Goal: Task Accomplishment & Management: Manage account settings

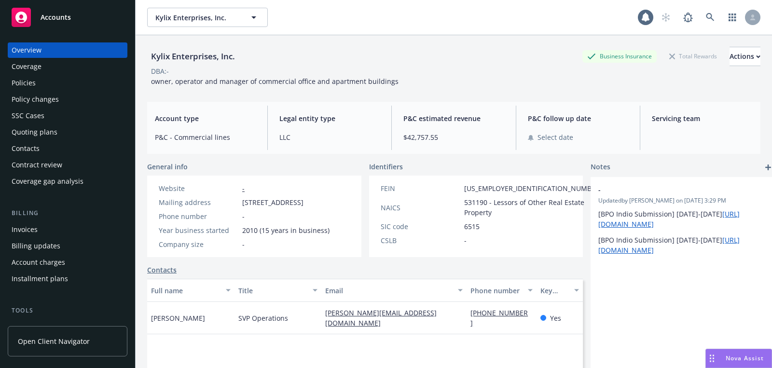
click at [72, 141] on div "Contacts" at bounding box center [68, 148] width 112 height 15
click at [72, 129] on div "Quoting plans" at bounding box center [68, 131] width 112 height 15
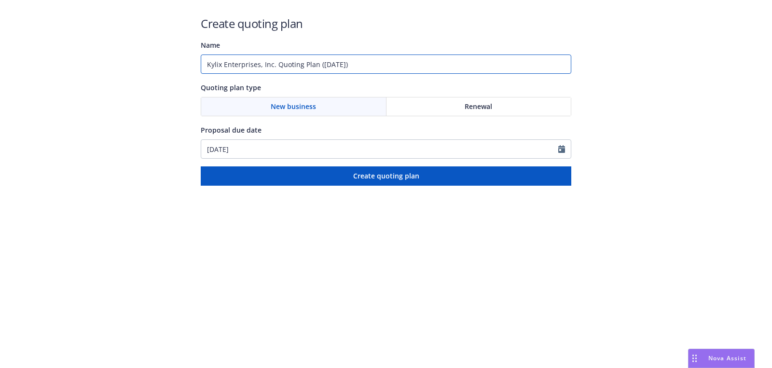
click at [445, 69] on input "Kylix Enterprises, Inc. Quoting Plan (2025-08-25)" at bounding box center [386, 63] width 370 height 19
type input "09/01/2025"
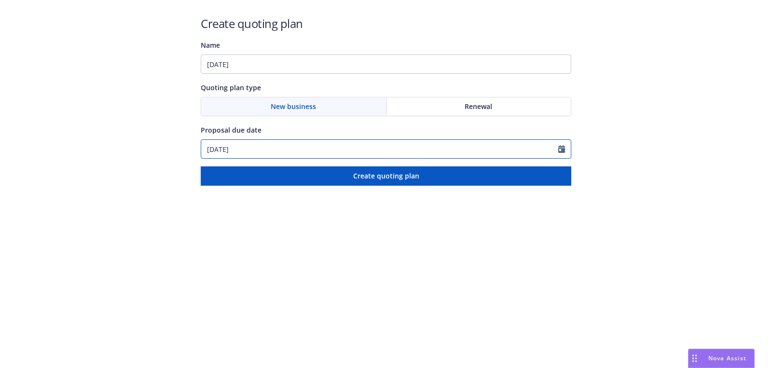
click at [326, 142] on input "08/25/2025" at bounding box center [379, 149] width 357 height 18
select select "8"
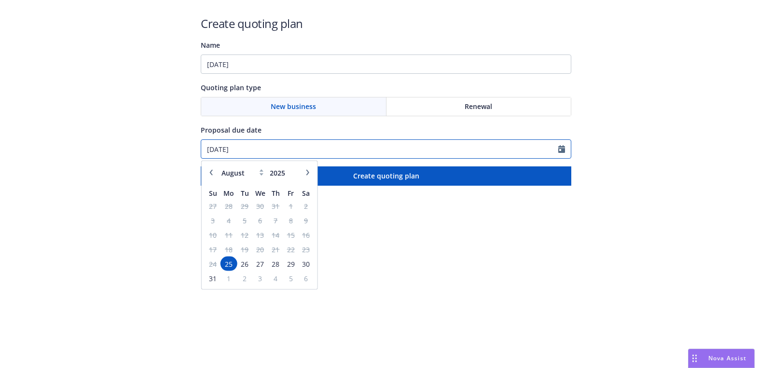
paste input "9/01"
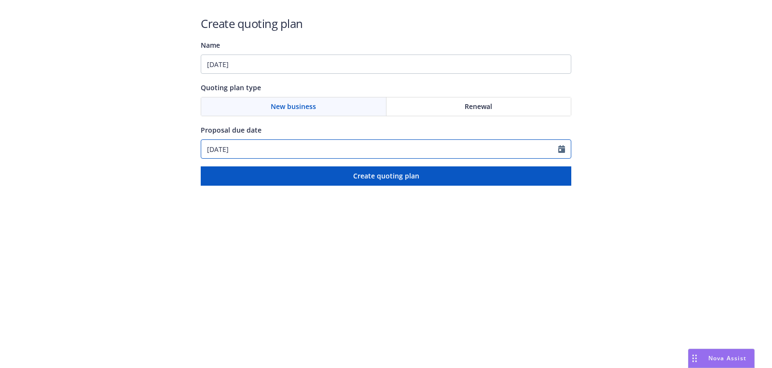
type input "09/01/2025"
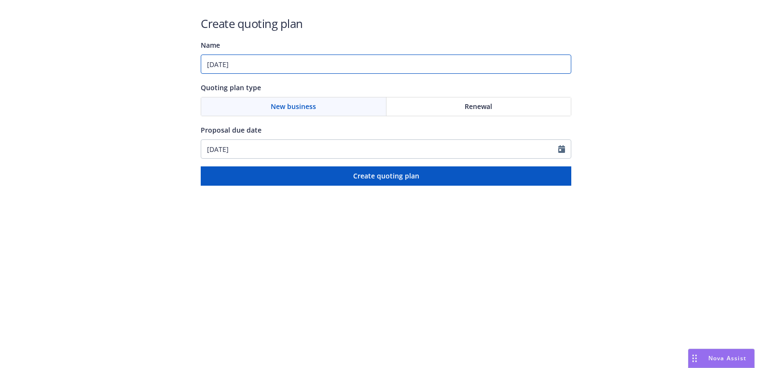
click at [342, 60] on input "09/01/2025" at bounding box center [386, 63] width 370 height 19
paste input "Commercial Property"
type input "[DATE]: Commercial Property"
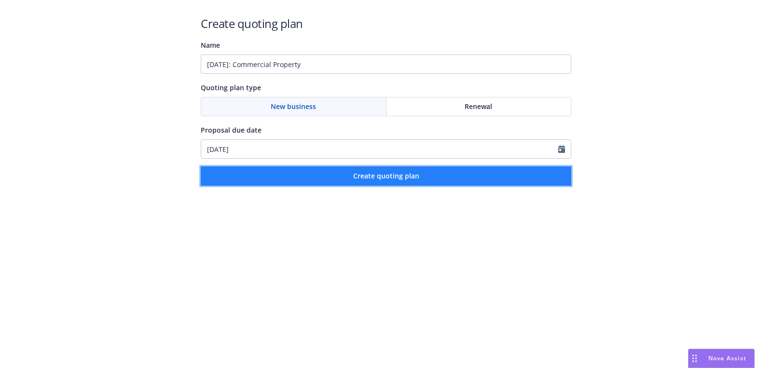
click at [362, 179] on span "Create quoting plan" at bounding box center [386, 175] width 66 height 9
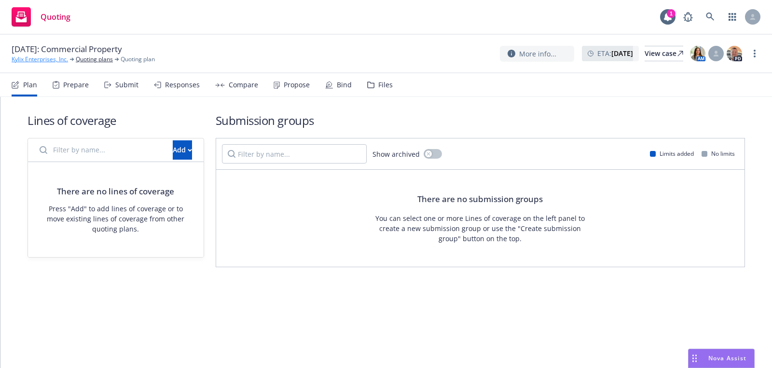
click at [49, 58] on link "Kylix Enterprises, Inc." at bounding box center [40, 59] width 56 height 9
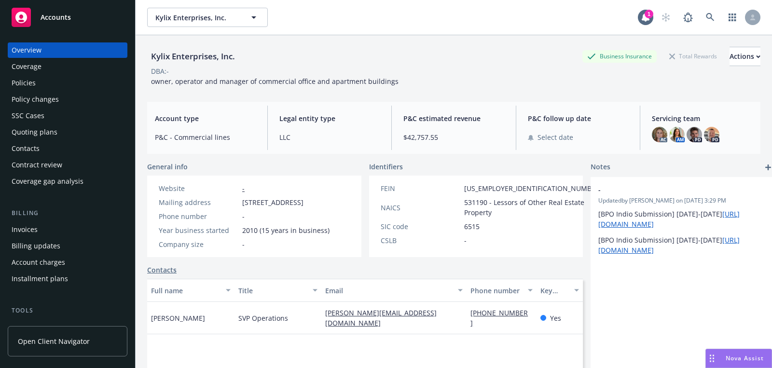
click at [44, 128] on div "Quoting plans" at bounding box center [35, 131] width 46 height 15
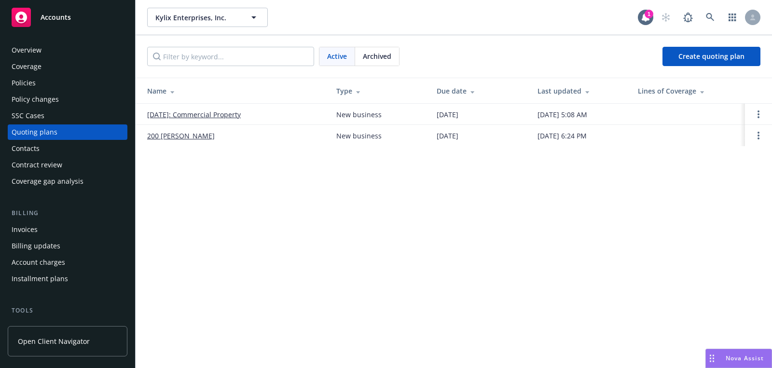
click at [217, 119] on td "[DATE]: Commercial Property" at bounding box center [232, 114] width 193 height 21
click at [217, 114] on link "[DATE]: Commercial Property" at bounding box center [194, 114] width 94 height 10
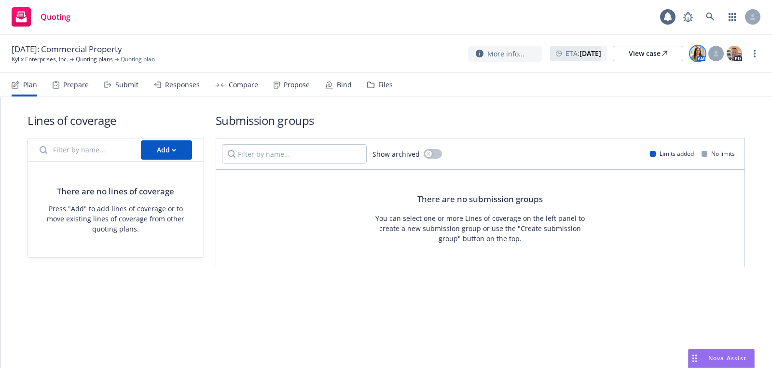
click at [702, 53] on img at bounding box center [697, 53] width 15 height 15
click at [731, 53] on img at bounding box center [733, 53] width 15 height 15
click at [551, 35] on div "09/01/2025: Commercial Property Kylix Enterprises, Inc. Quoting plans Quoting p…" at bounding box center [386, 54] width 772 height 39
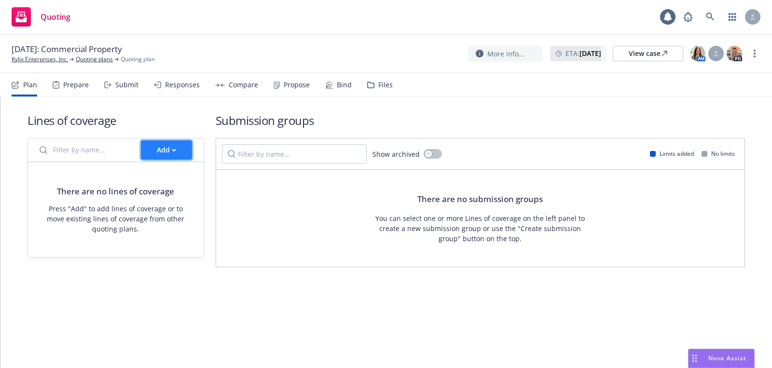
click at [166, 154] on div "Add" at bounding box center [166, 150] width 19 height 18
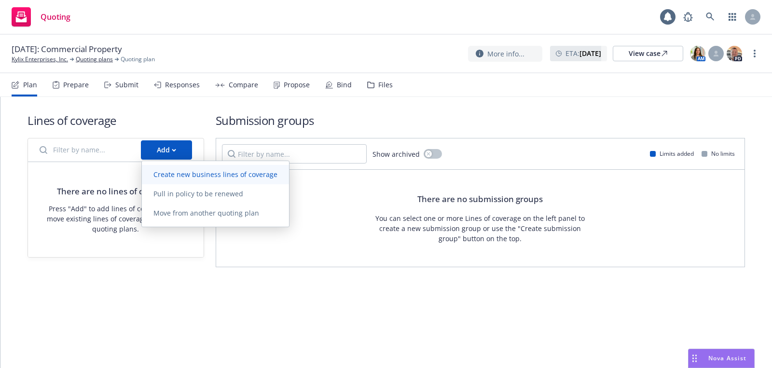
click at [195, 179] on link "Create new business lines of coverage" at bounding box center [215, 174] width 147 height 19
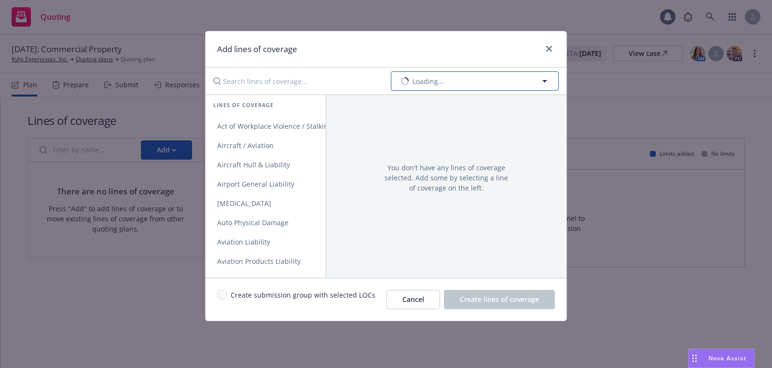
click at [420, 79] on span "Loading..." at bounding box center [427, 81] width 31 height 10
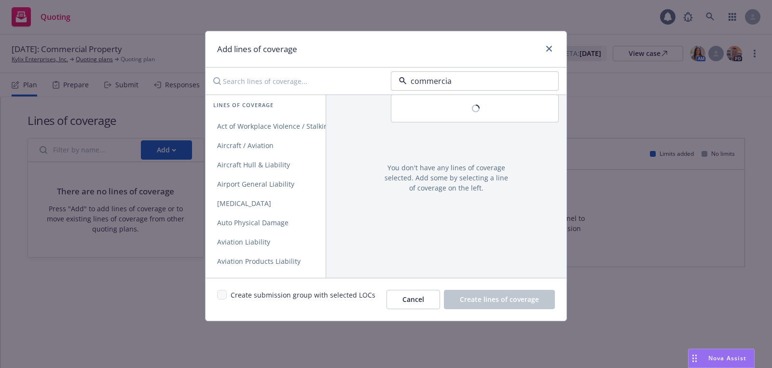
type input "commercial"
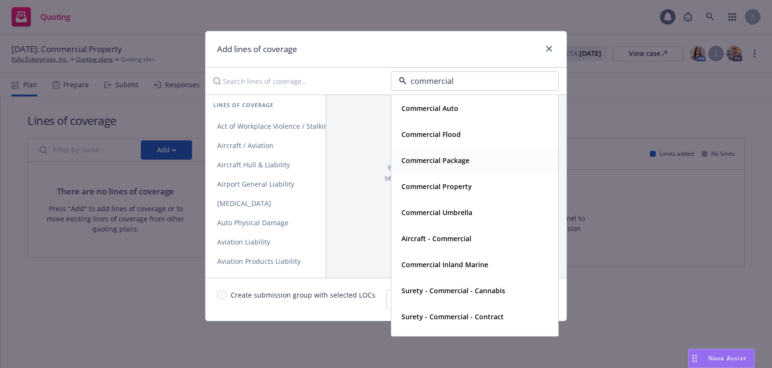
click at [421, 175] on div "Commercial Property" at bounding box center [475, 187] width 166 height 26
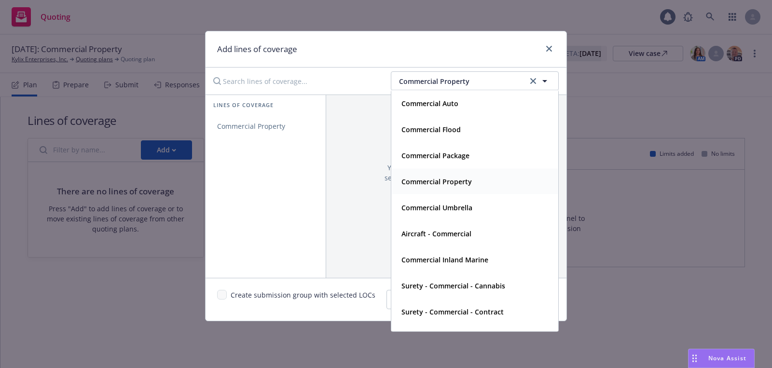
click at [269, 113] on div "Lines of coverage" at bounding box center [265, 106] width 120 height 22
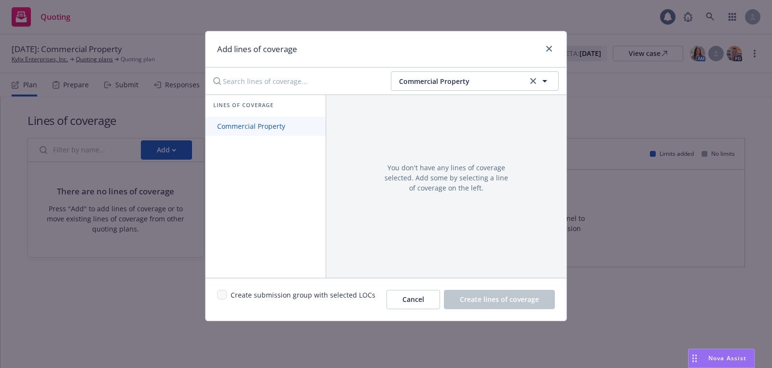
click at [264, 131] on link "Commercial Property" at bounding box center [265, 126] width 120 height 19
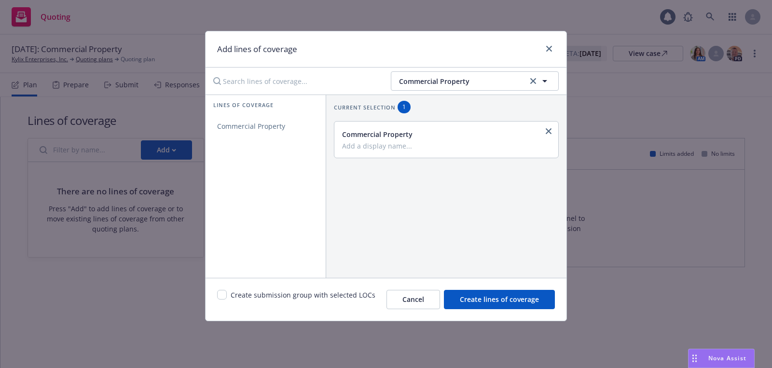
click at [226, 286] on div "Create submission group with selected LOCs Cancel Create lines of coverage" at bounding box center [385, 299] width 361 height 43
click at [225, 293] on input "checkbox" at bounding box center [222, 295] width 10 height 10
checkbox input "true"
click at [551, 307] on button "Create lines of coverage" at bounding box center [499, 299] width 111 height 19
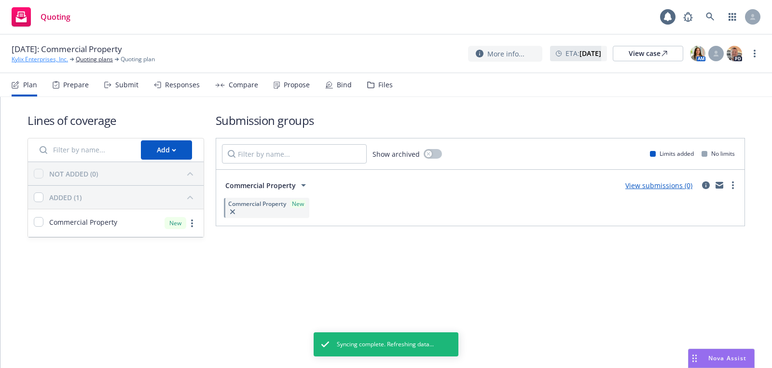
click at [50, 61] on link "Kylix Enterprises, Inc." at bounding box center [40, 59] width 56 height 9
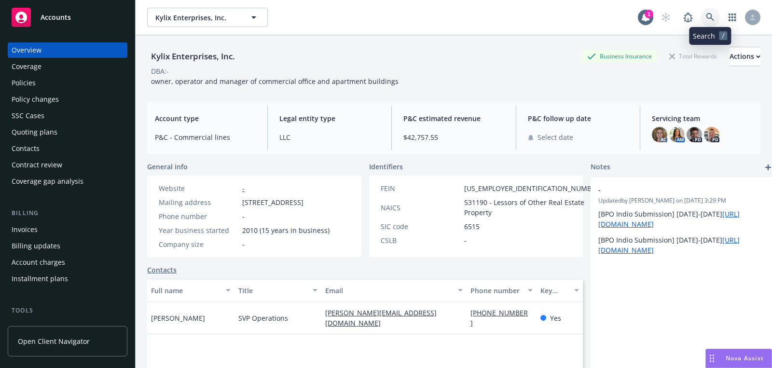
click at [711, 21] on icon at bounding box center [710, 17] width 9 height 9
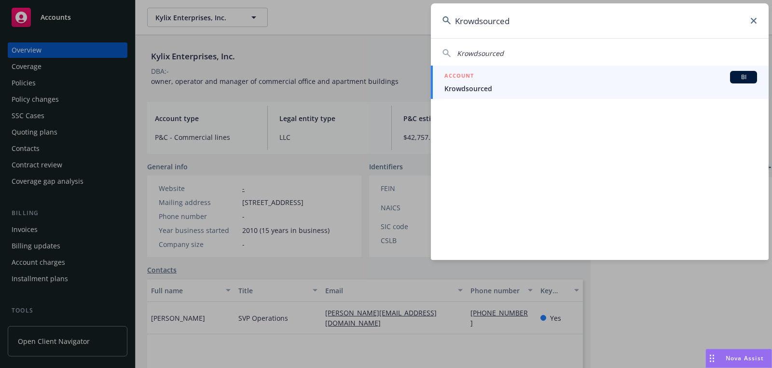
type input "Krowdsourced"
click at [646, 80] on div "ACCOUNT BI" at bounding box center [600, 77] width 313 height 13
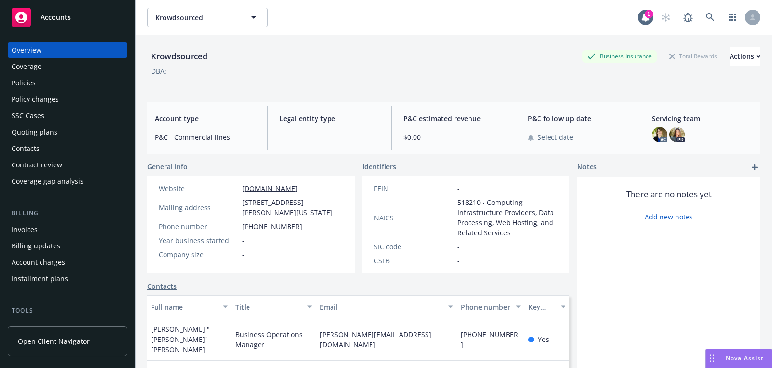
click at [68, 143] on div "Contacts" at bounding box center [68, 148] width 112 height 15
click at [66, 129] on div "Quoting plans" at bounding box center [68, 131] width 112 height 15
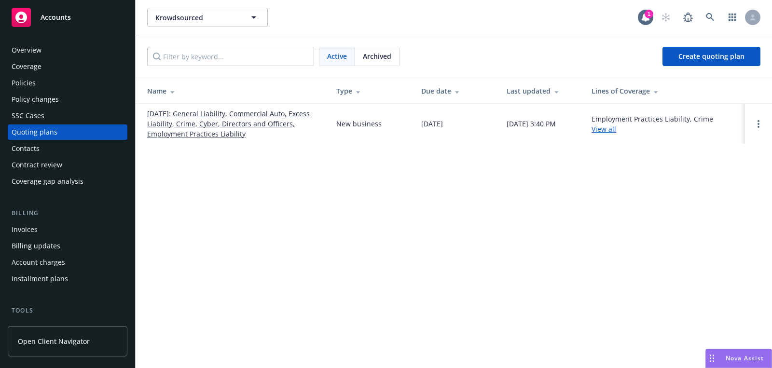
click at [707, 27] on div "Krowdsourced Krowdsourced 1" at bounding box center [454, 17] width 636 height 35
click at [707, 24] on link at bounding box center [709, 17] width 19 height 19
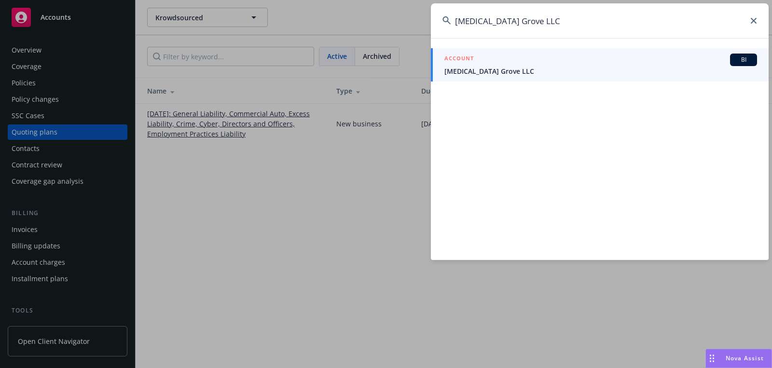
type input "[MEDICAL_DATA] Grove LLC"
click at [646, 59] on div "ACCOUNT BI" at bounding box center [600, 60] width 313 height 13
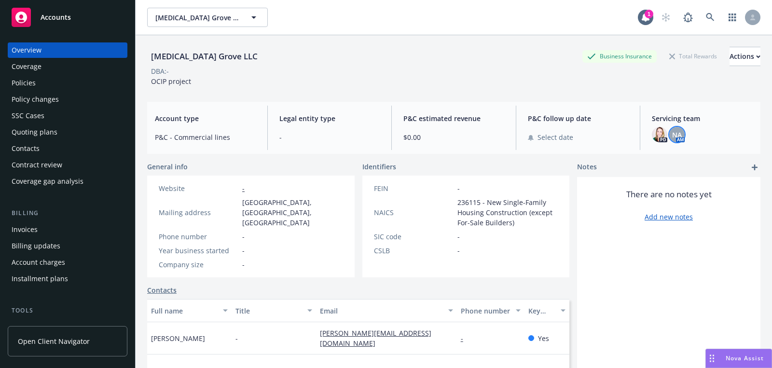
click at [673, 135] on span "NA" at bounding box center [677, 135] width 10 height 10
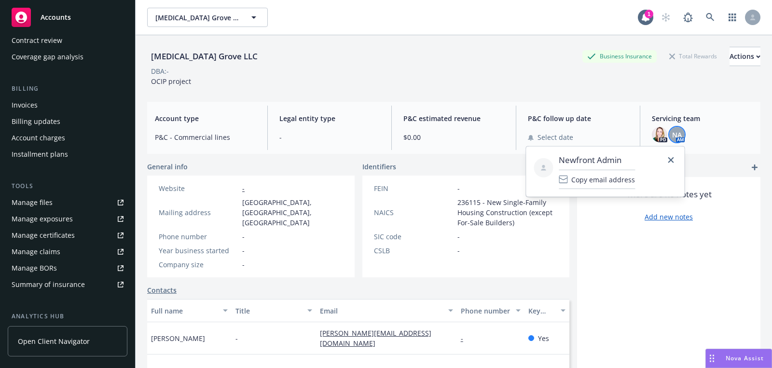
scroll to position [259, 0]
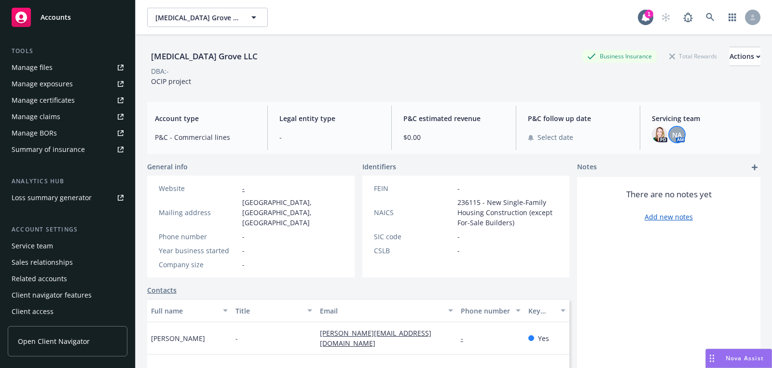
click at [82, 245] on div "Service team" at bounding box center [68, 245] width 112 height 15
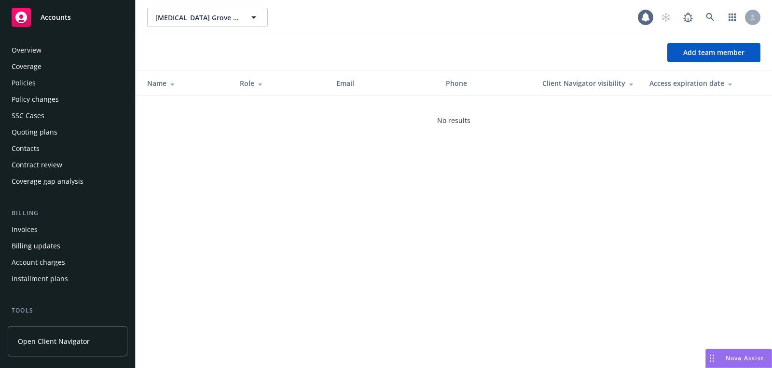
scroll to position [259, 0]
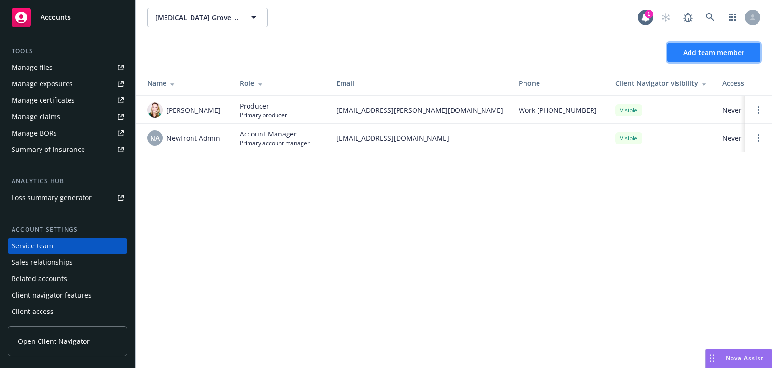
click at [718, 50] on span "Add team member" at bounding box center [713, 52] width 61 height 9
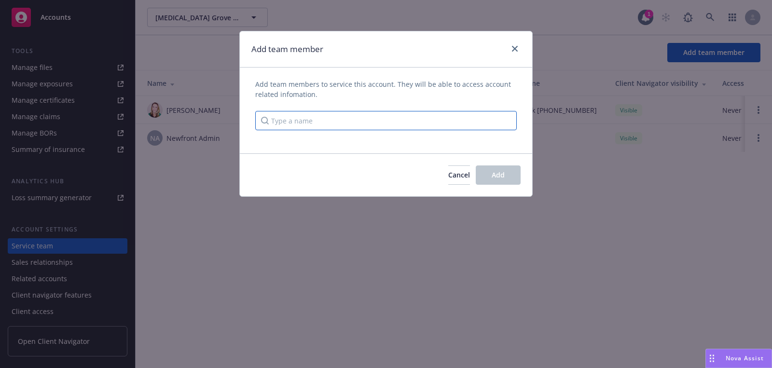
click at [429, 113] on input "Type a name" at bounding box center [385, 120] width 261 height 19
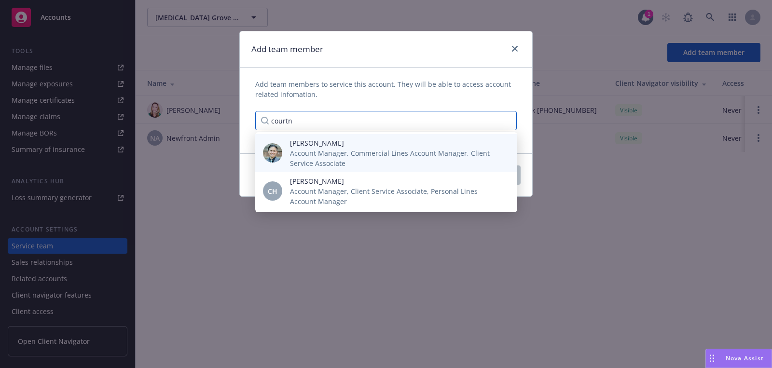
type input "courtn"
click at [389, 163] on span "Account Manager, Commercial Lines Account Manager, Client Service Associate" at bounding box center [396, 158] width 212 height 20
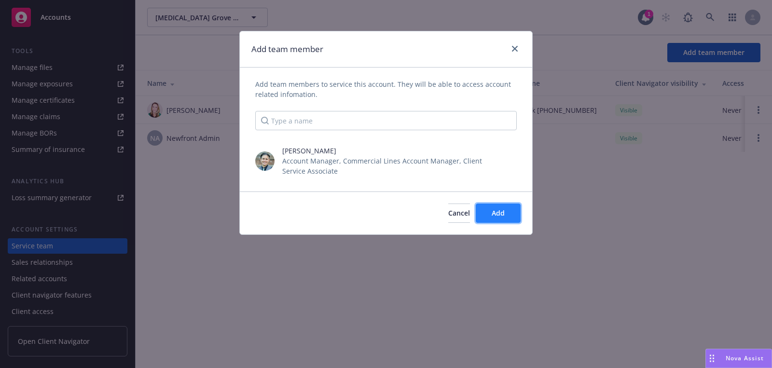
click at [507, 218] on button "Add" at bounding box center [498, 213] width 45 height 19
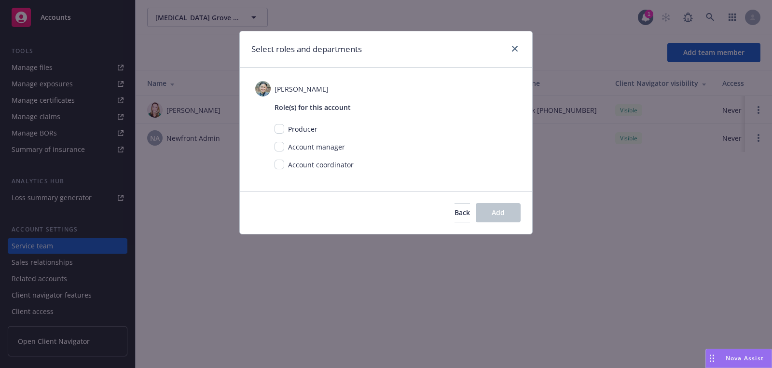
click at [284, 144] on div "Account manager" at bounding box center [315, 147] width 63 height 10
click at [284, 146] on div "Account manager" at bounding box center [315, 147] width 63 height 10
click at [276, 144] on input "checkbox" at bounding box center [279, 147] width 10 height 10
checkbox input "true"
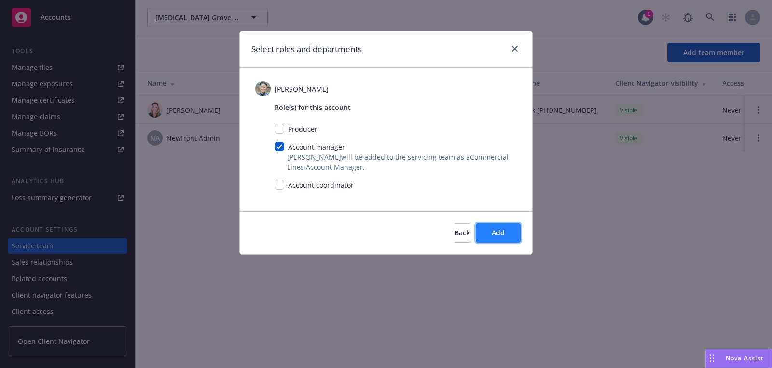
click at [482, 228] on button "Add" at bounding box center [498, 232] width 45 height 19
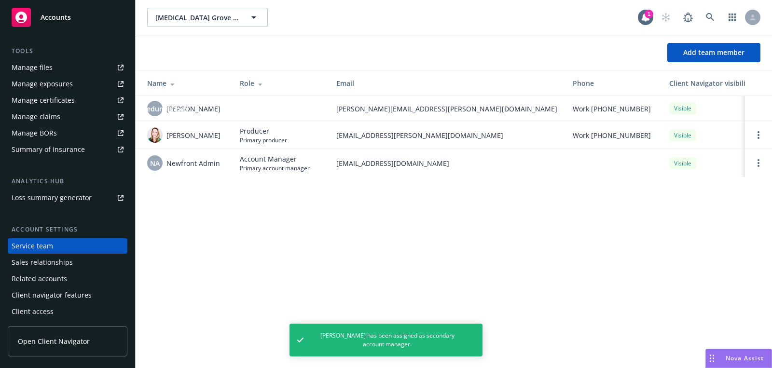
click at [762, 106] on td at bounding box center [758, 108] width 27 height 25
click at [761, 109] on link "Open options" at bounding box center [758, 109] width 12 height 12
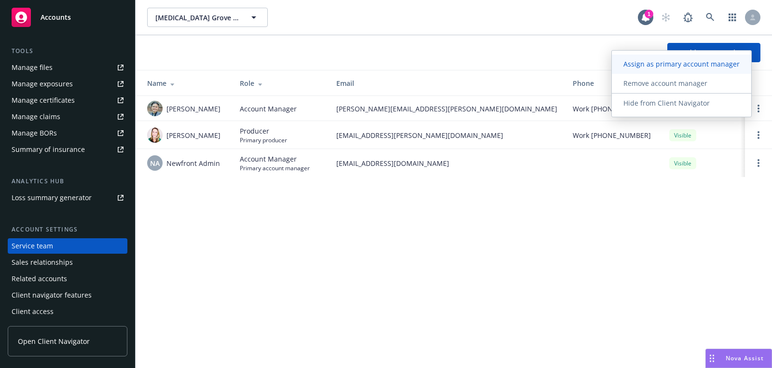
click at [704, 65] on span "Assign as primary account manager" at bounding box center [681, 63] width 139 height 9
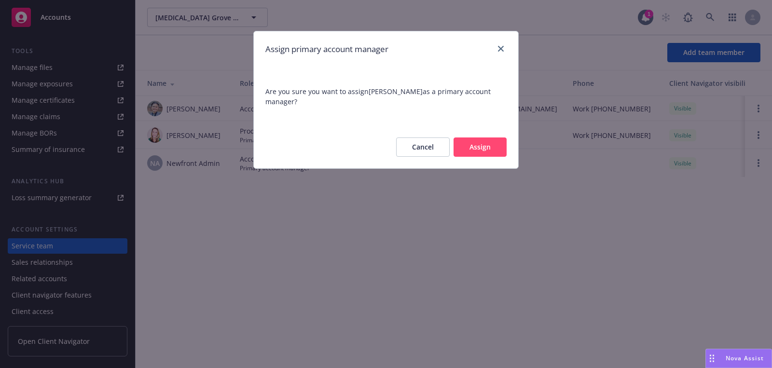
click at [463, 155] on button "Assign" at bounding box center [479, 146] width 53 height 19
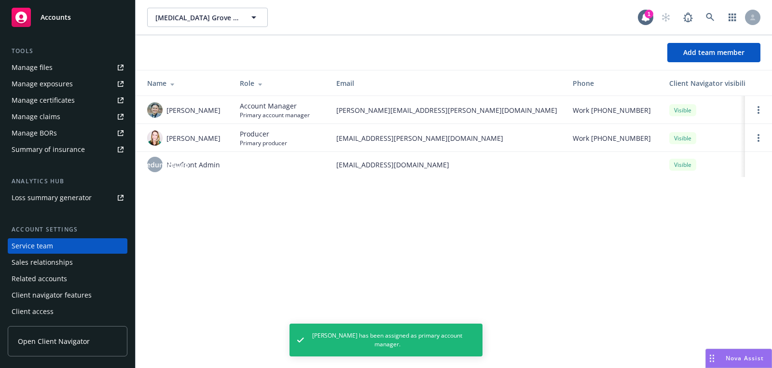
scroll to position [0, 0]
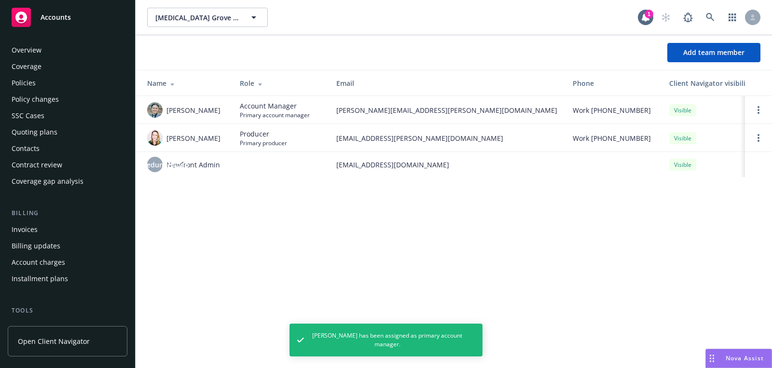
click at [51, 129] on div "Quoting plans" at bounding box center [35, 131] width 46 height 15
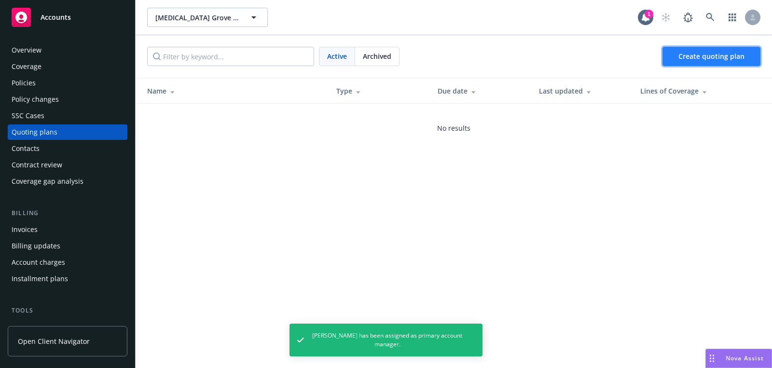
click at [713, 56] on span "Create quoting plan" at bounding box center [711, 56] width 66 height 9
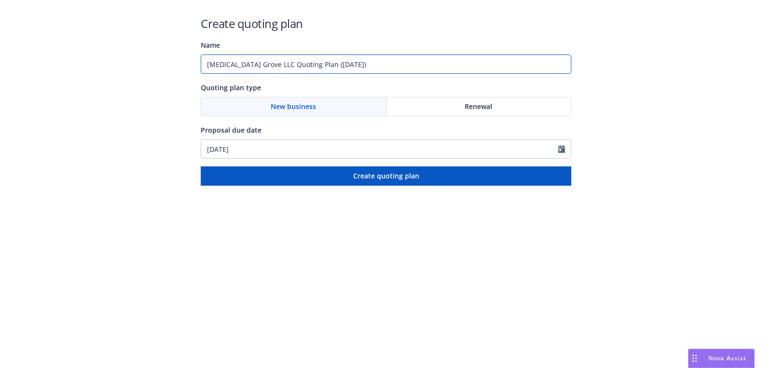
click at [262, 71] on input "Cinnabar Grove LLC Quoting Plan (2025-08-25)" at bounding box center [386, 63] width 370 height 19
type input "10/25/2025"
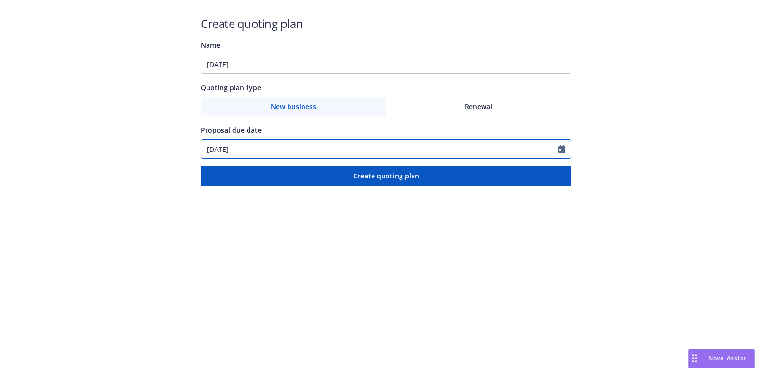
click at [254, 150] on input "08/25/2025" at bounding box center [379, 149] width 357 height 18
select select "8"
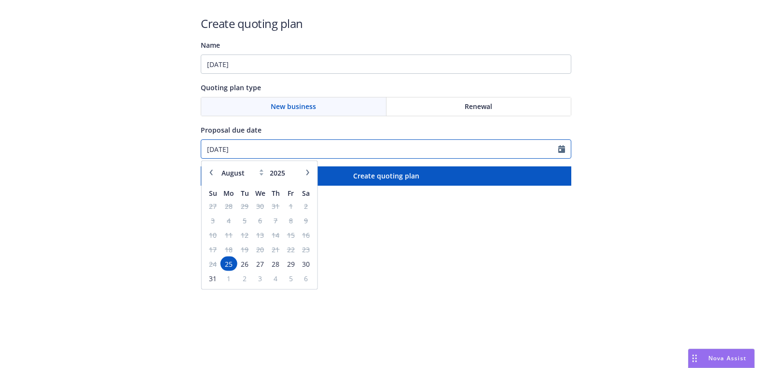
paste input "10"
type input "10/25/2025"
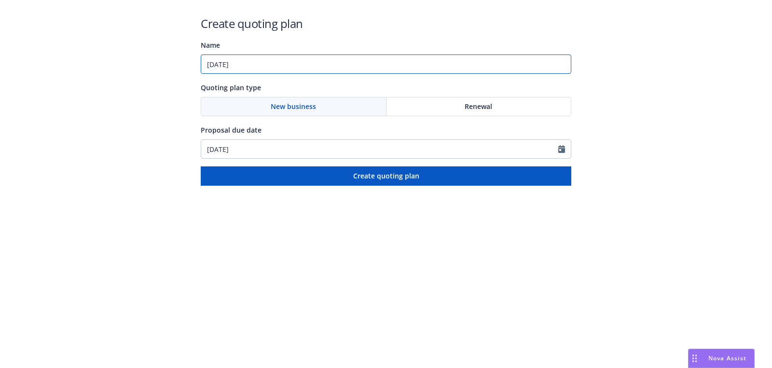
click at [286, 68] on input "10/25/2025" at bounding box center [386, 63] width 370 height 19
paste input "General Liability;Builders Risk / Course of Construction"
click at [299, 66] on input "10/25/2025: General Liability;Builders Risk / Course of Construction" at bounding box center [386, 63] width 370 height 19
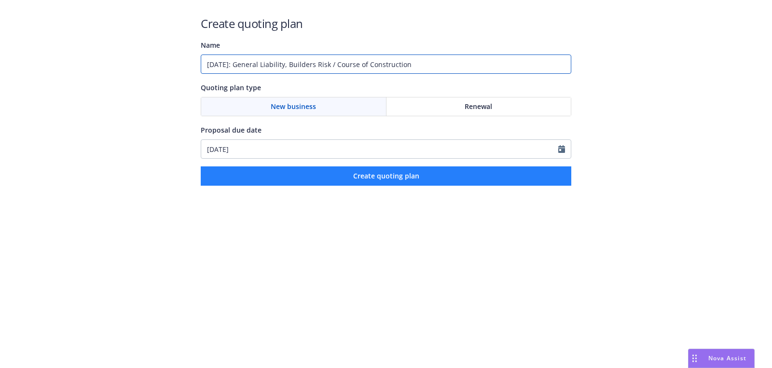
type input "10/25/2025: General Liability, Builders Risk / Course of Construction"
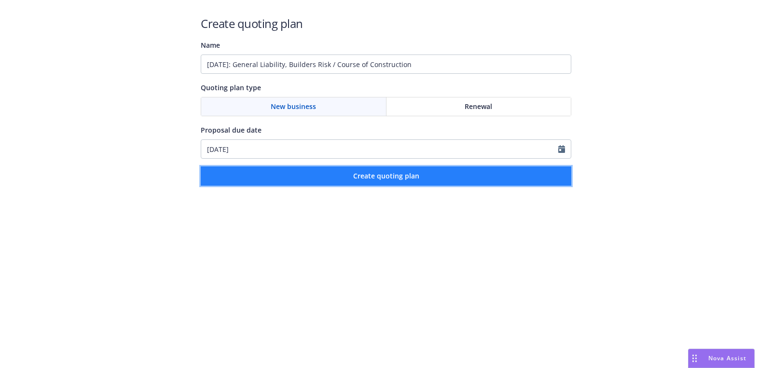
click at [346, 171] on button "Create quoting plan" at bounding box center [386, 175] width 370 height 19
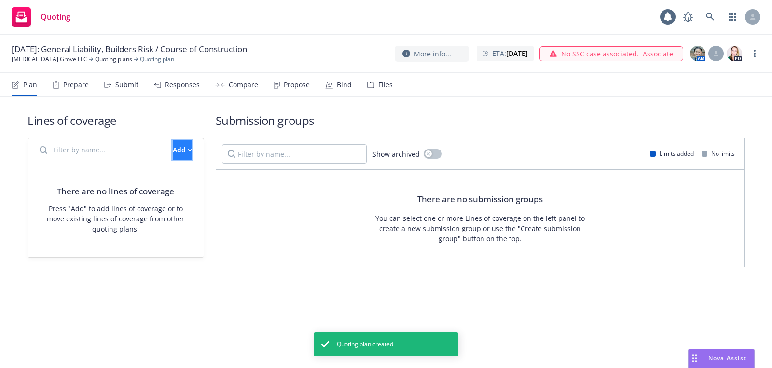
click at [173, 141] on div "Add" at bounding box center [182, 150] width 19 height 18
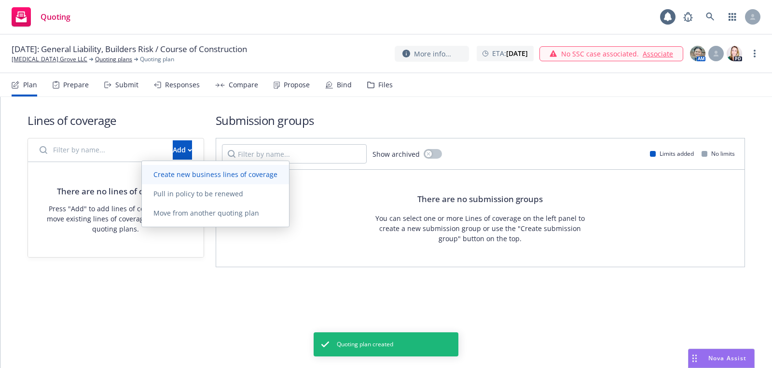
click at [186, 172] on span "Create new business lines of coverage" at bounding box center [215, 174] width 147 height 9
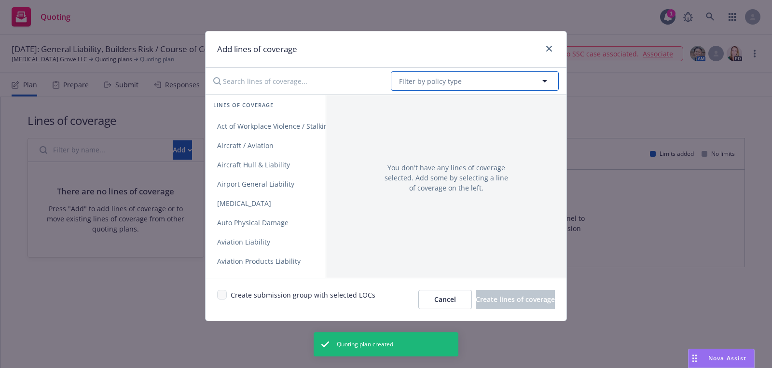
click at [436, 76] on span "Filter by policy type" at bounding box center [430, 81] width 63 height 10
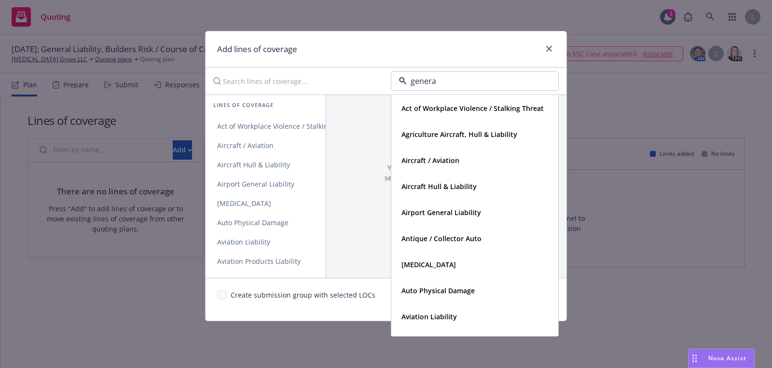
type input "general"
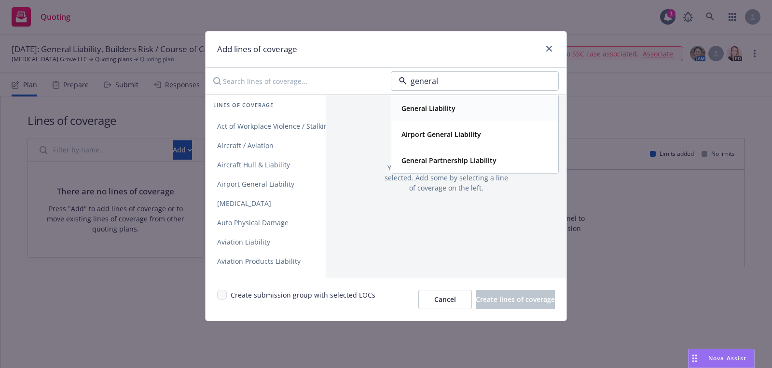
click at [454, 109] on strong "General Liability" at bounding box center [428, 108] width 54 height 9
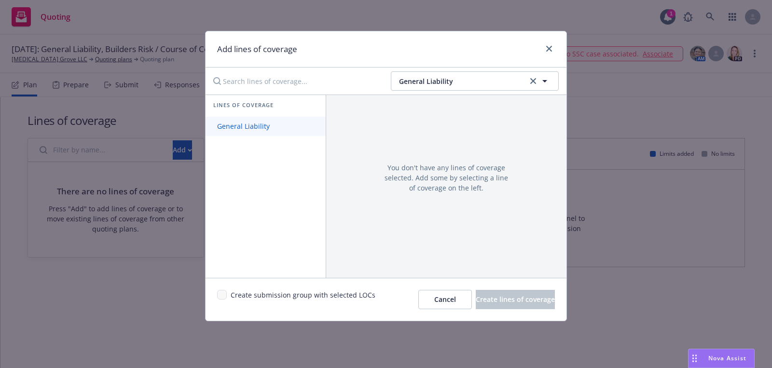
click at [275, 130] on span "General Liability" at bounding box center [243, 126] width 76 height 9
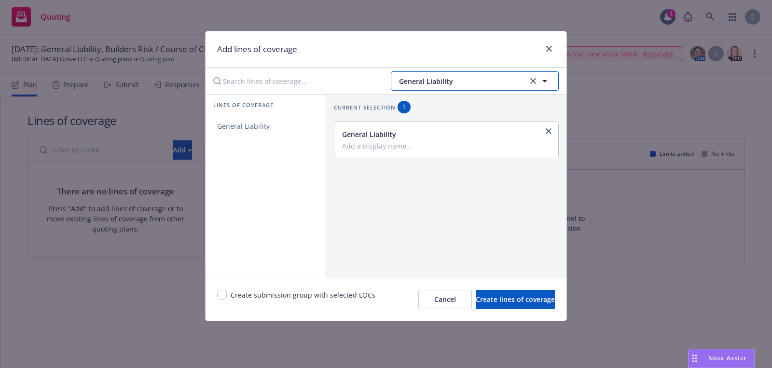
click at [433, 71] on button "General Liability" at bounding box center [475, 80] width 168 height 19
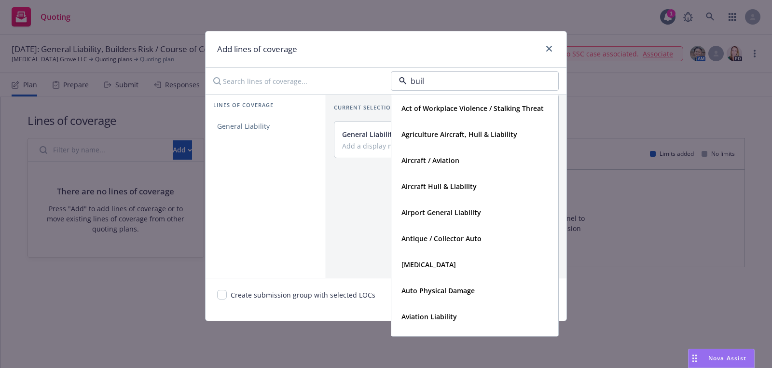
type input "build"
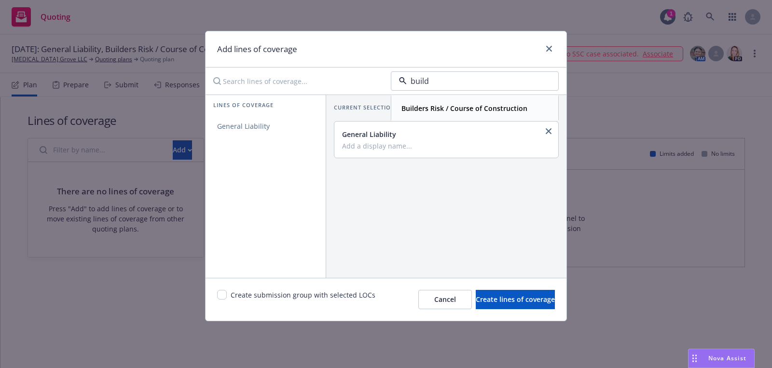
click at [440, 107] on strong "Builders Risk / Course of Construction" at bounding box center [464, 108] width 126 height 9
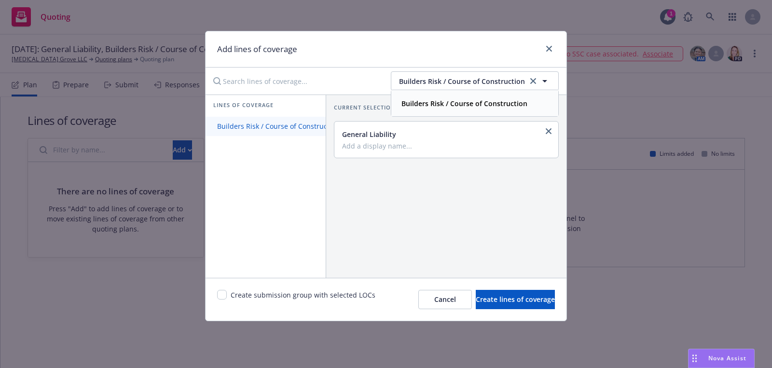
click at [273, 129] on span "Builders Risk / Course of Construction" at bounding box center [278, 126] width 146 height 9
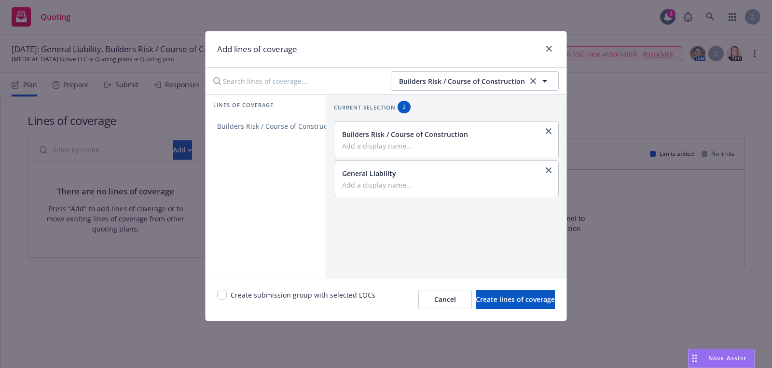
click at [224, 287] on div "Create submission group with selected LOCs Cancel Create lines of coverage" at bounding box center [385, 299] width 361 height 43
click at [223, 294] on input "checkbox" at bounding box center [222, 295] width 10 height 10
checkbox input "true"
click at [489, 302] on span "Create lines of coverage" at bounding box center [515, 299] width 79 height 9
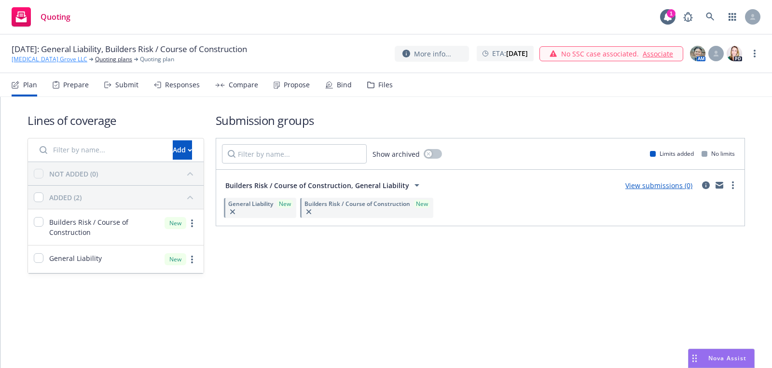
click at [43, 57] on link "[MEDICAL_DATA] Grove LLC" at bounding box center [50, 59] width 76 height 9
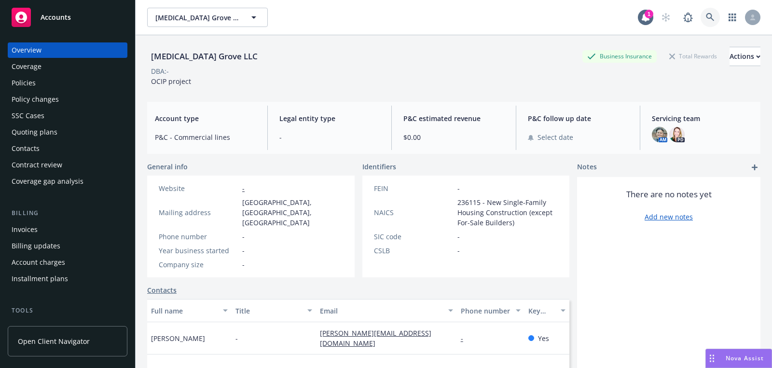
click at [705, 10] on link at bounding box center [709, 17] width 19 height 19
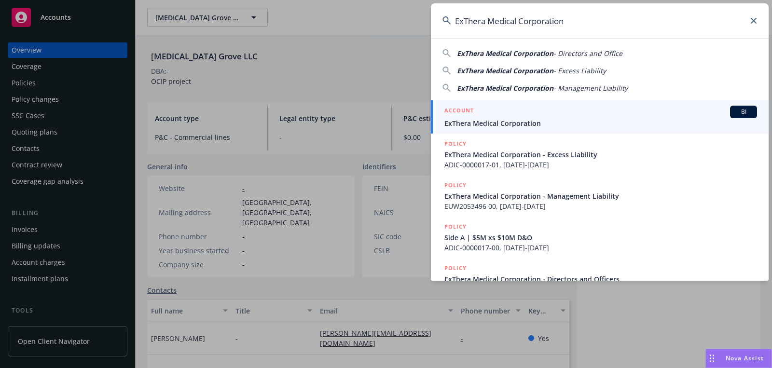
type input "ExThera Medical Corporation"
click at [536, 117] on div "ACCOUNT BI" at bounding box center [600, 112] width 313 height 13
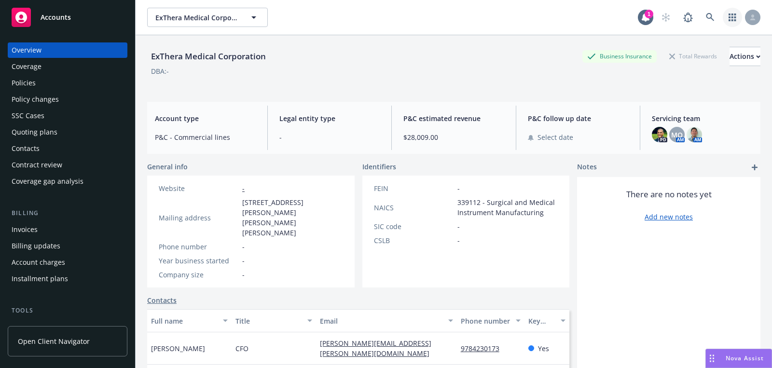
click at [728, 25] on link "button" at bounding box center [731, 17] width 19 height 19
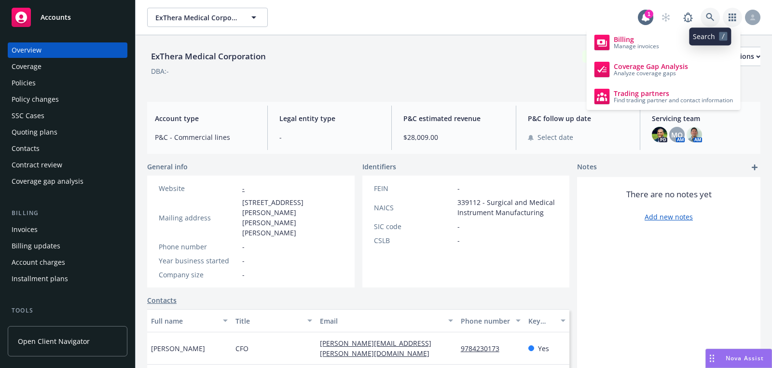
click at [714, 20] on icon at bounding box center [710, 17] width 9 height 9
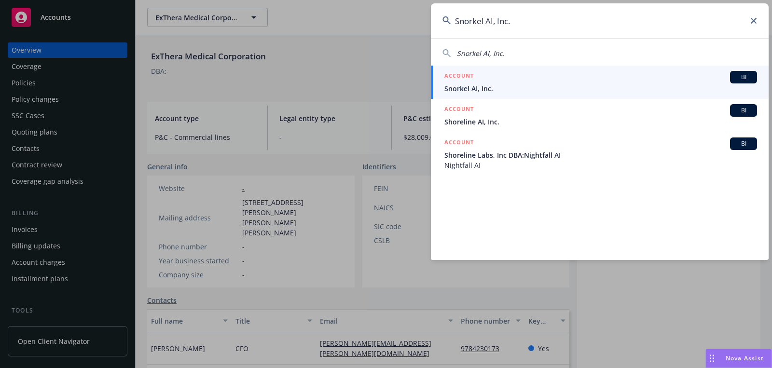
type input "Snorkel AI, Inc."
click at [546, 85] on span "Snorkel AI, Inc." at bounding box center [600, 88] width 313 height 10
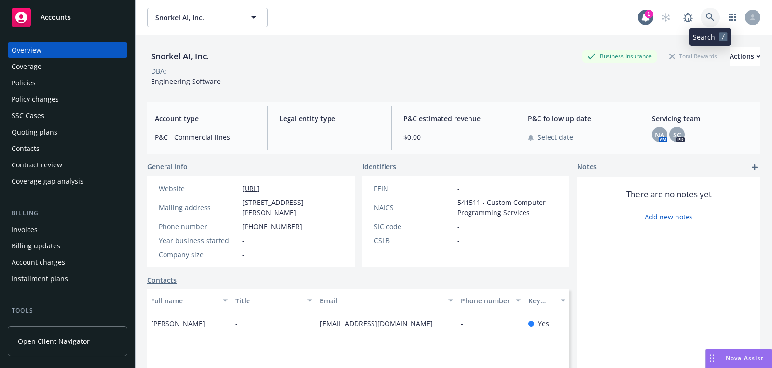
click at [712, 22] on link at bounding box center [709, 17] width 19 height 19
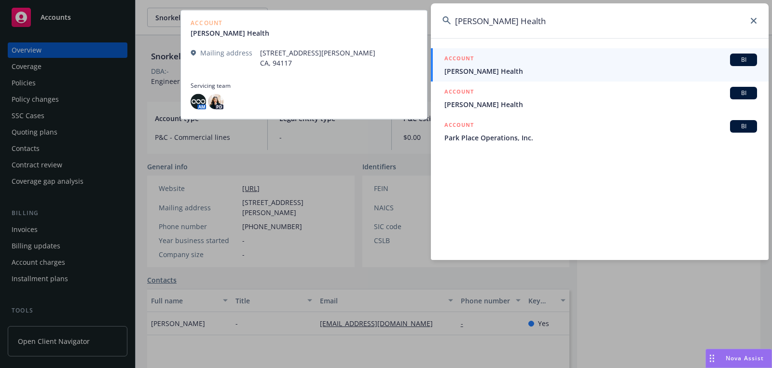
type input "Lamar Health"
click at [582, 62] on div "ACCOUNT BI" at bounding box center [600, 60] width 313 height 13
